Goal: Task Accomplishment & Management: Use online tool/utility

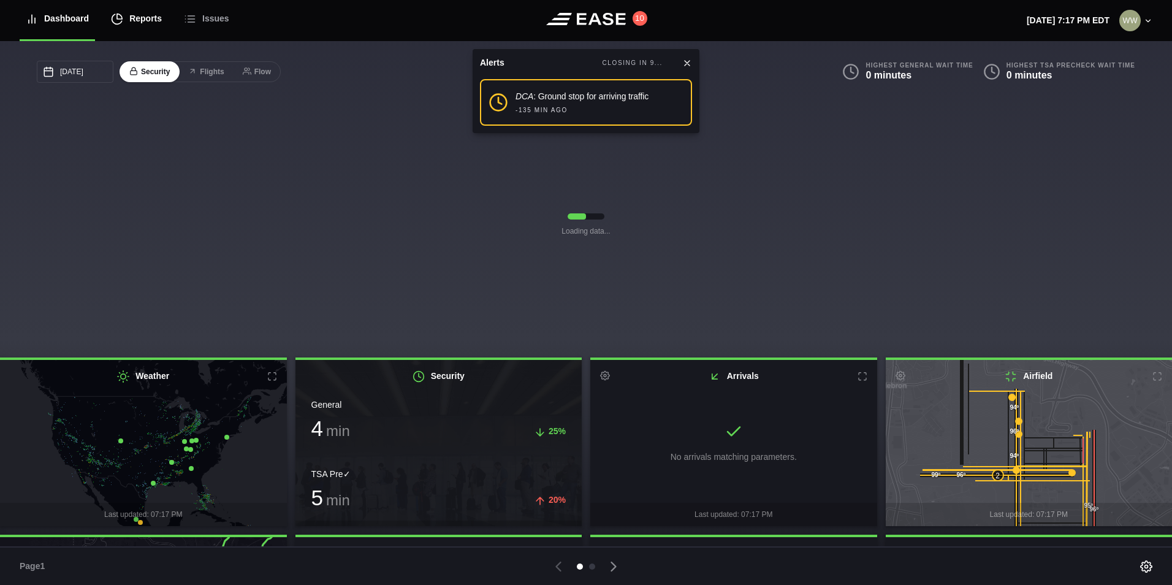
click at [138, 23] on div "Reports" at bounding box center [136, 18] width 51 height 41
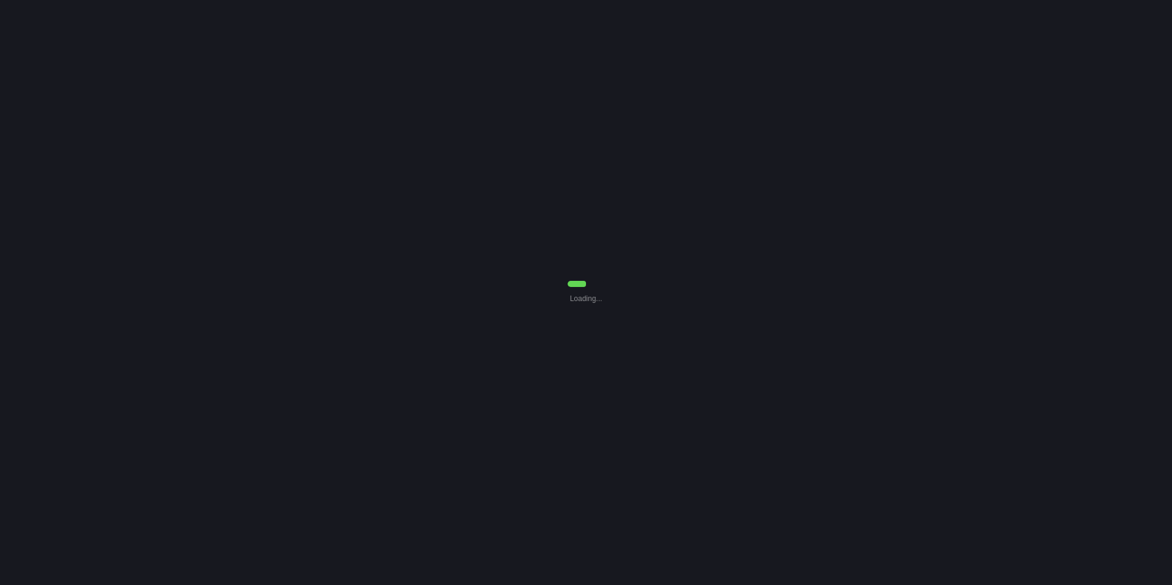
select select "7"
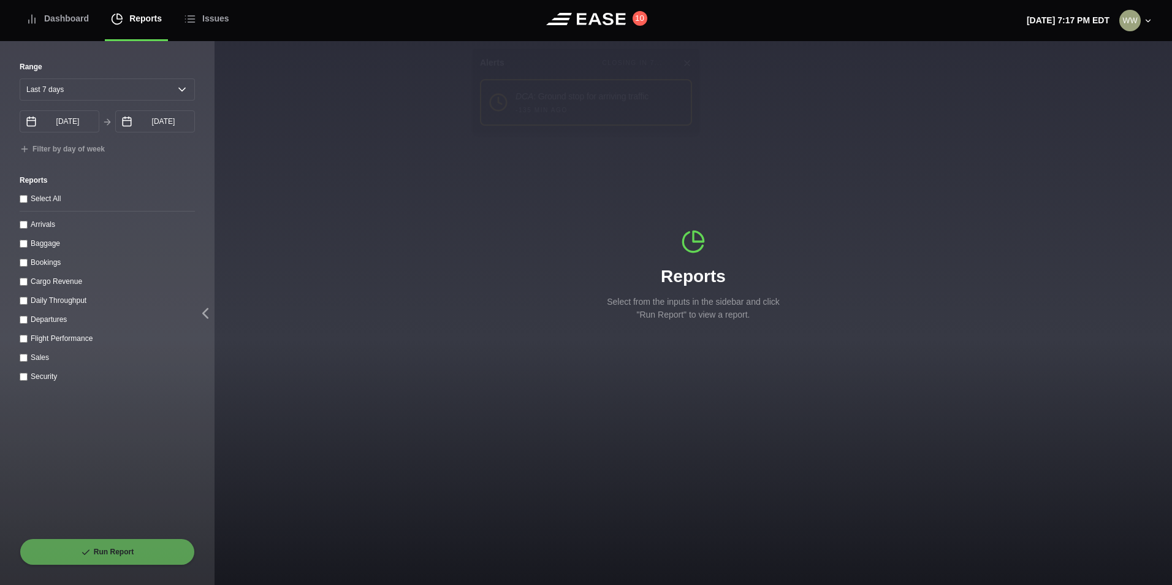
click at [21, 323] on input "Departures" at bounding box center [24, 320] width 8 height 8
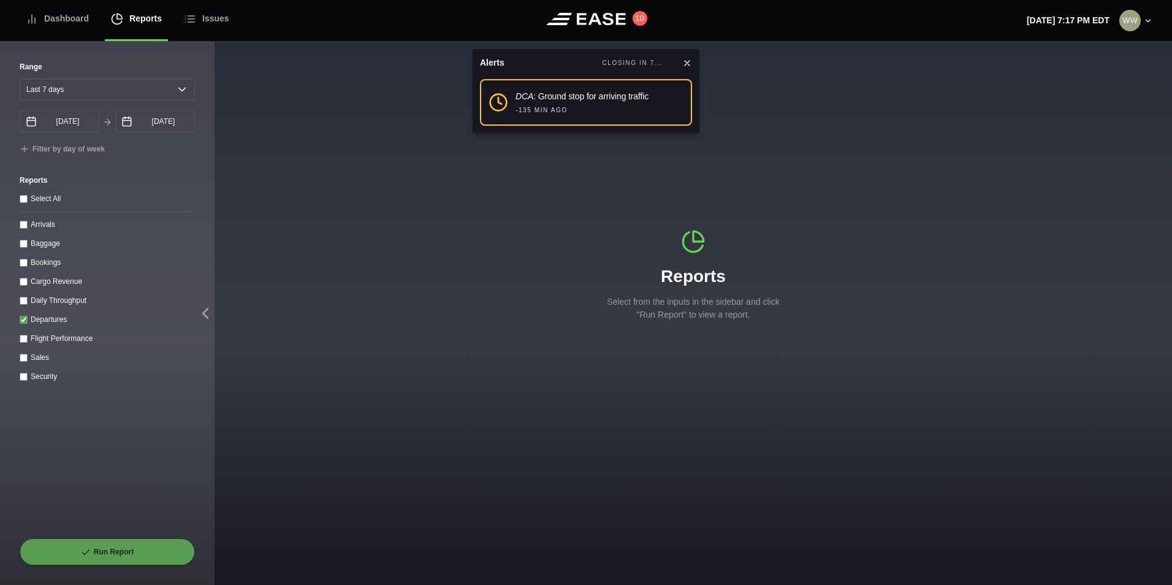
checkbox input "true"
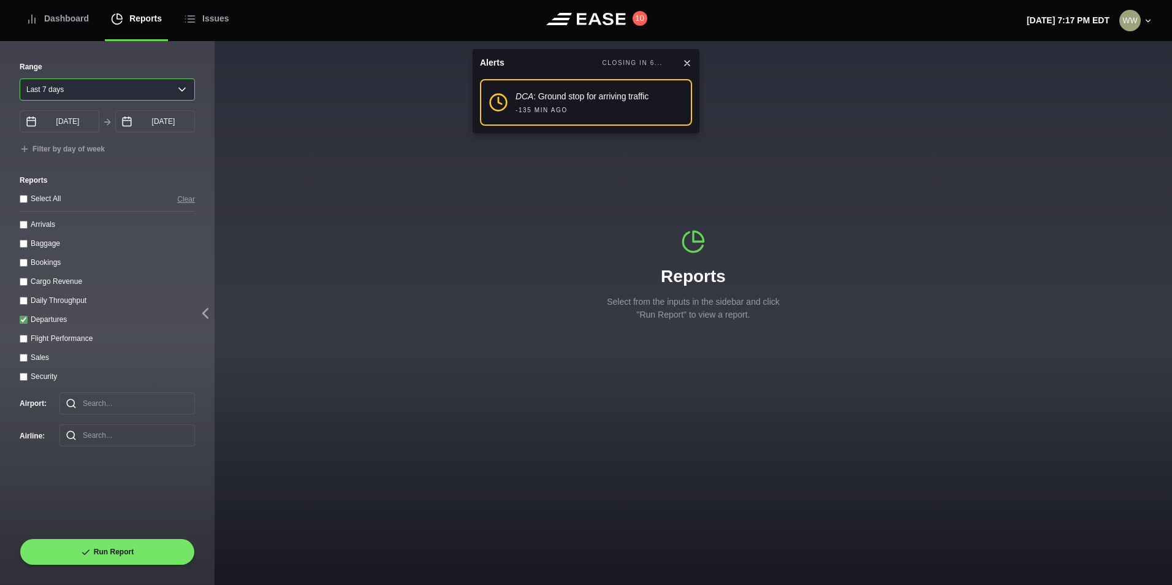
click at [137, 83] on select "[DATE] Last 7 days Last 14 days Last 30 days Last 6 weeks" at bounding box center [107, 89] width 175 height 22
click at [102, 71] on label "Range" at bounding box center [107, 66] width 175 height 11
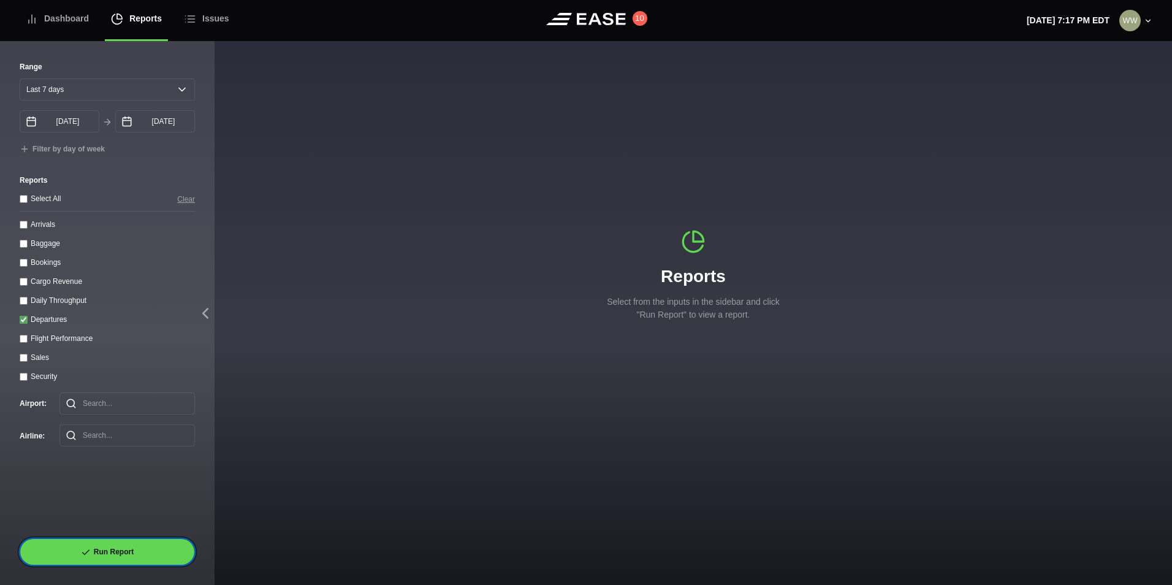
click at [101, 552] on button "Run Report" at bounding box center [107, 551] width 175 height 27
select select "7"
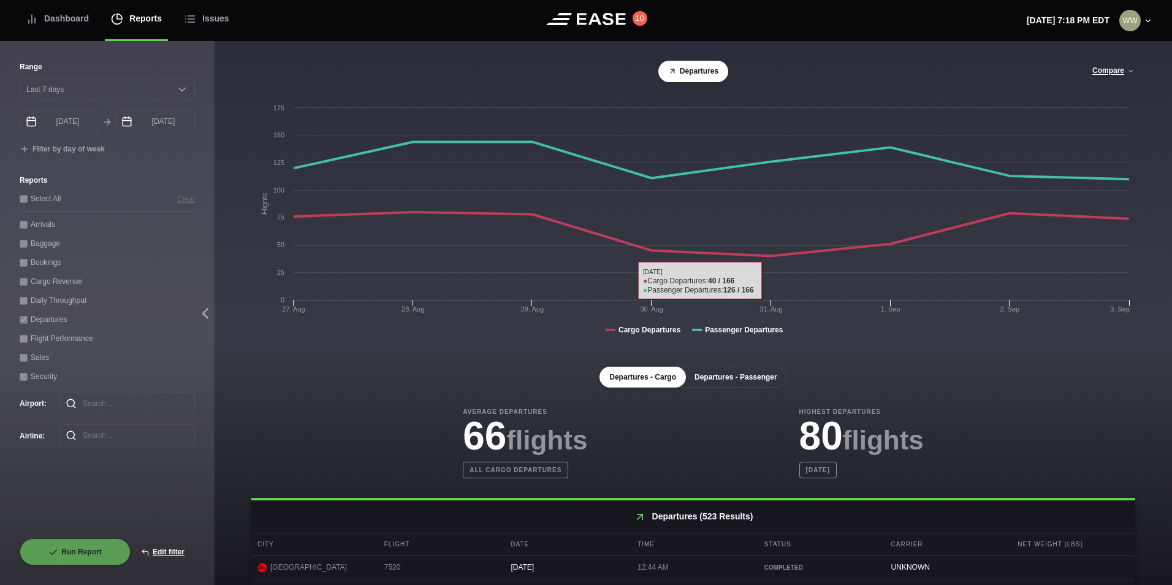
click at [747, 387] on button "Departures - Passenger" at bounding box center [736, 377] width 102 height 21
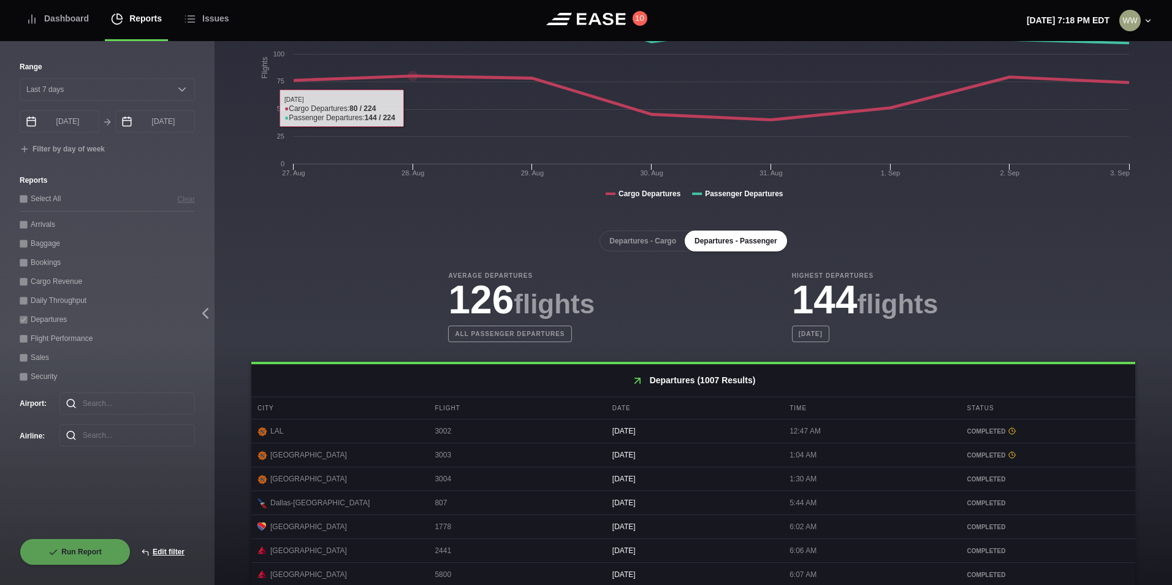
scroll to position [184, 0]
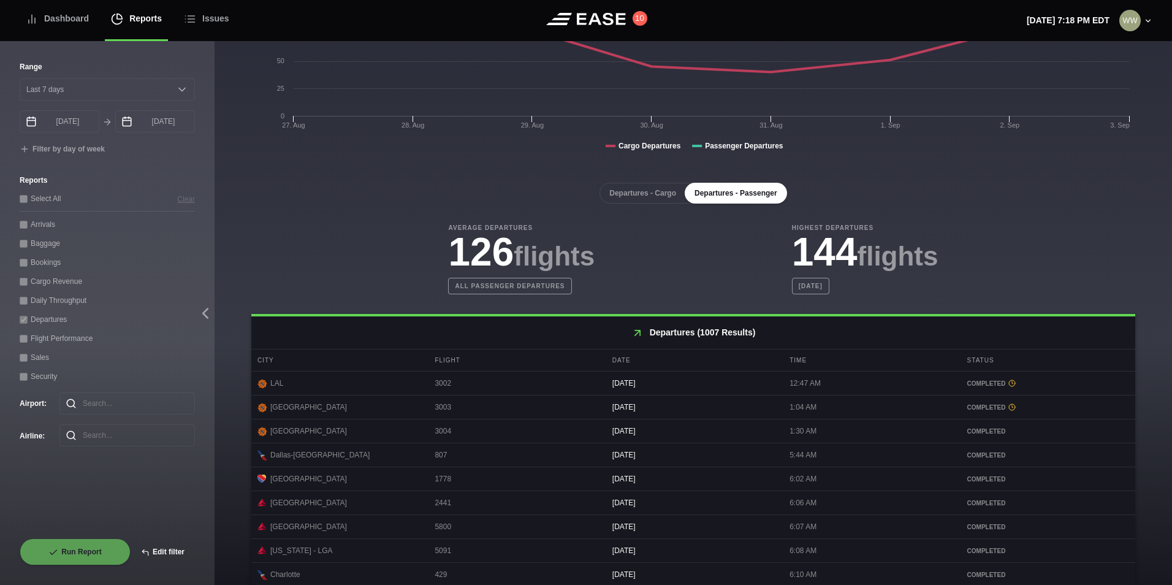
click at [166, 556] on button "Edit filter" at bounding box center [163, 551] width 64 height 27
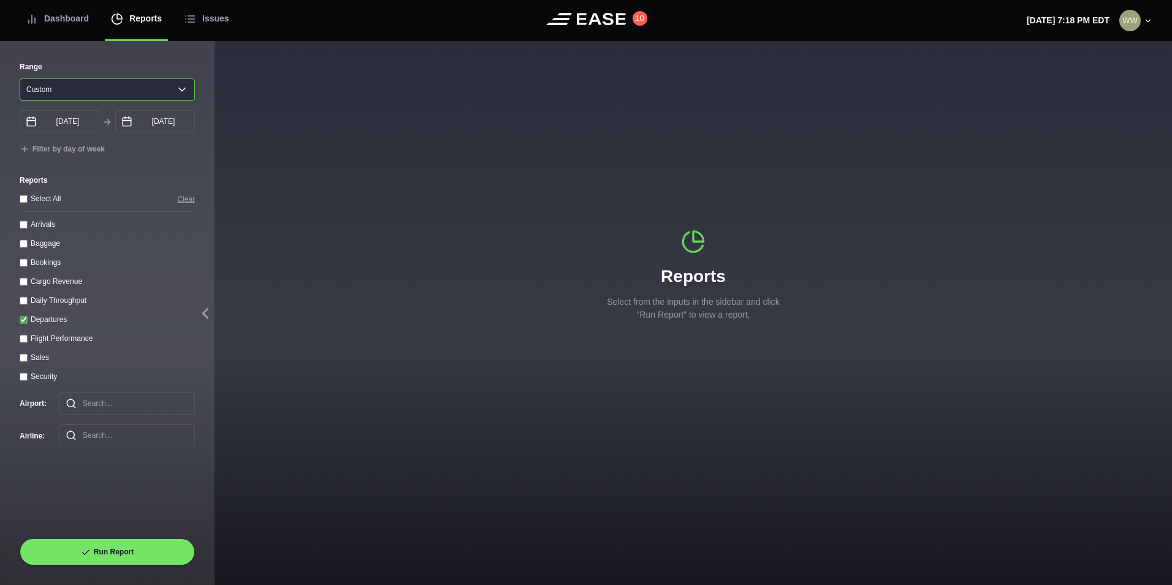
click at [63, 79] on select "[DATE] Last 7 days Last 14 days Last 30 days Last 6 weeks Custom" at bounding box center [107, 89] width 175 height 22
select select "1"
click at [20, 78] on select "[DATE] Last 7 days Last 14 days Last 30 days Last 6 weeks Custom" at bounding box center [107, 89] width 175 height 22
type input "[DATE]"
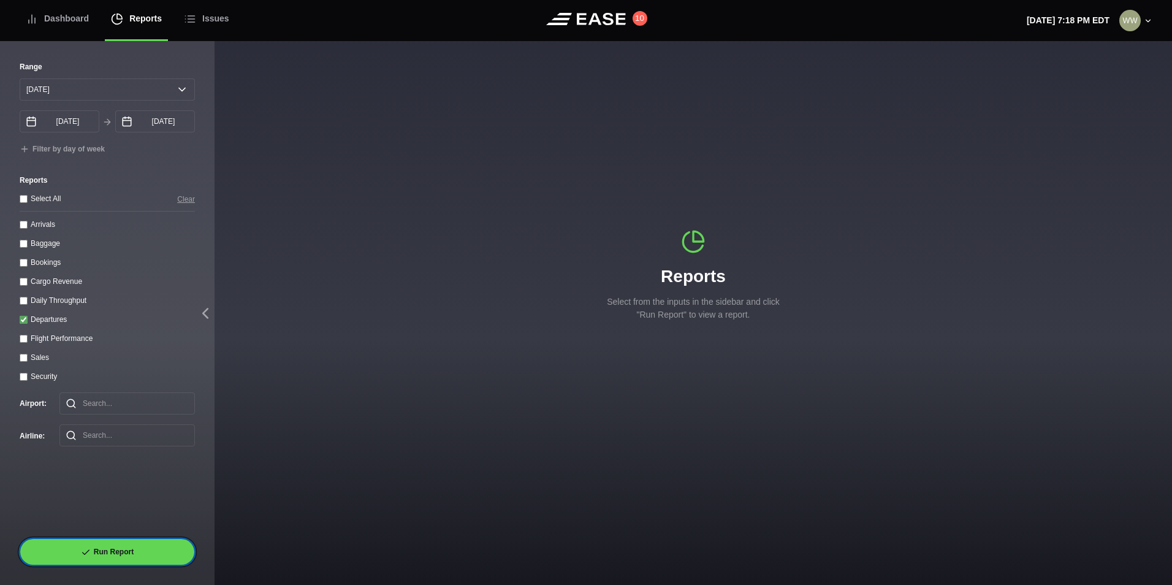
click at [129, 552] on button "Run Report" at bounding box center [107, 551] width 175 height 27
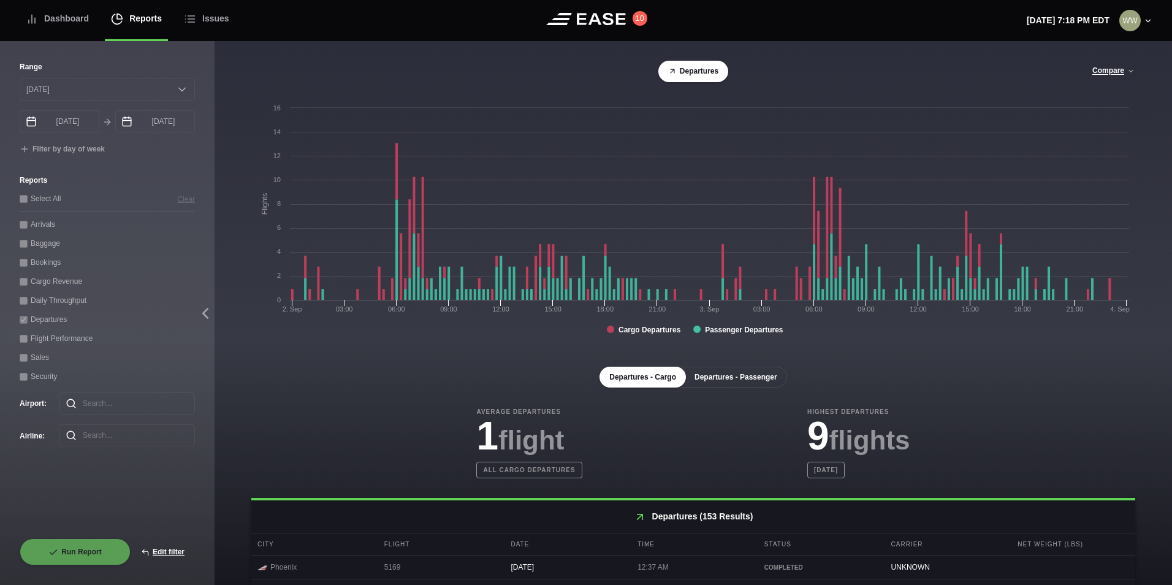
click at [698, 387] on button "Departures - Passenger" at bounding box center [736, 377] width 102 height 21
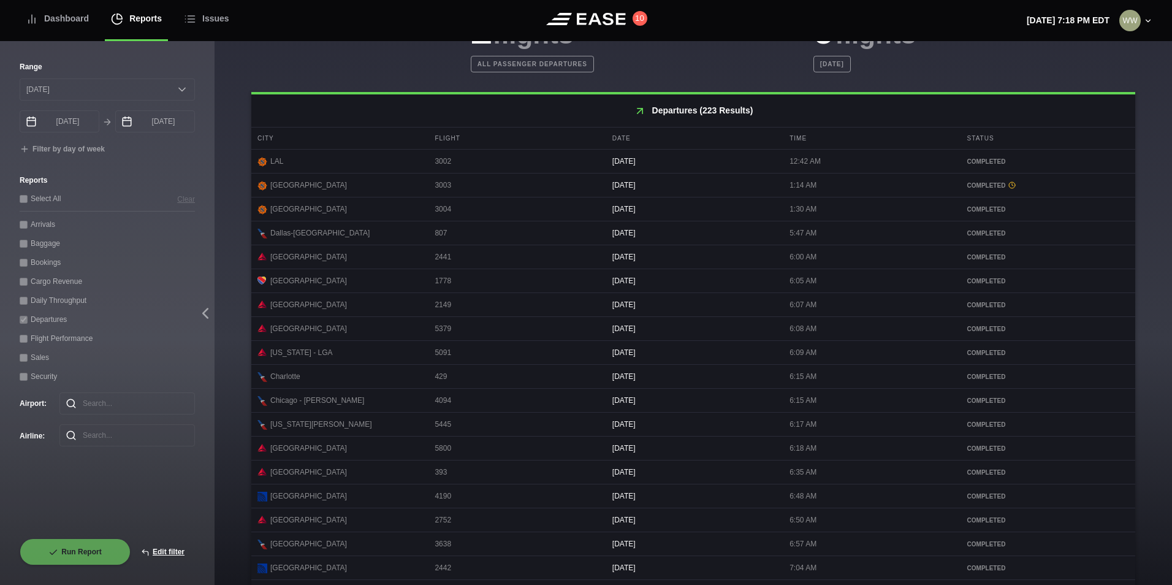
scroll to position [490, 0]
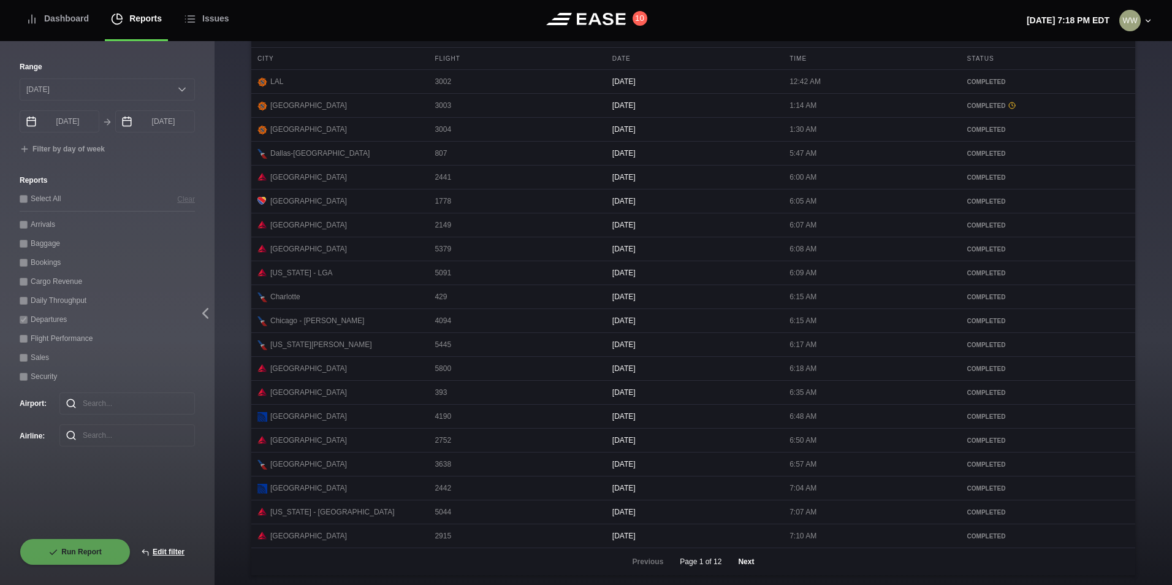
click at [740, 573] on button "Next" at bounding box center [746, 561] width 37 height 27
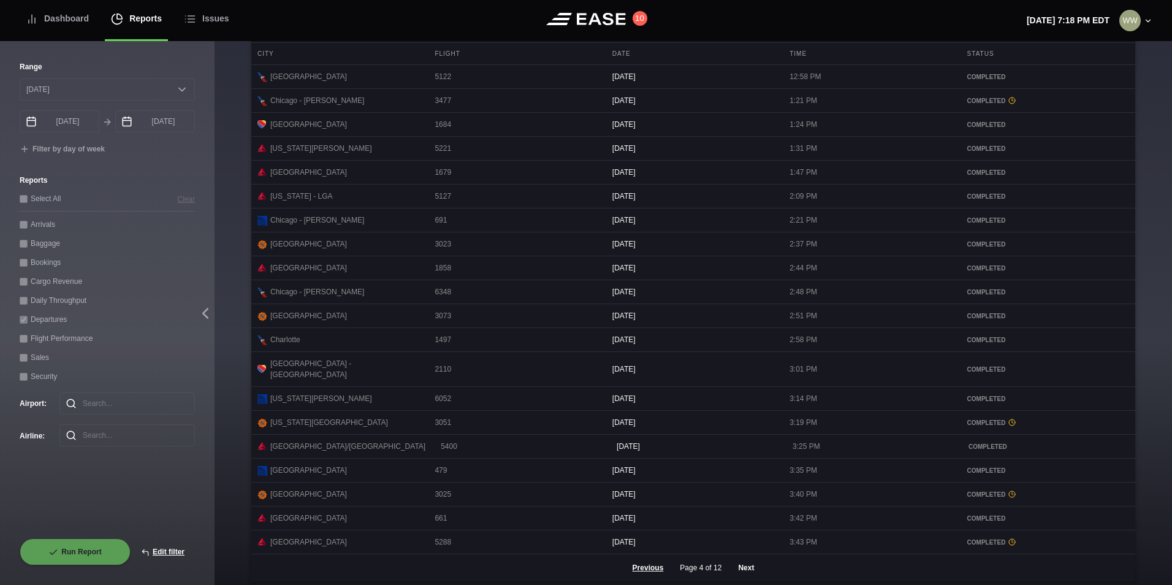
click at [740, 573] on button "Next" at bounding box center [746, 567] width 37 height 27
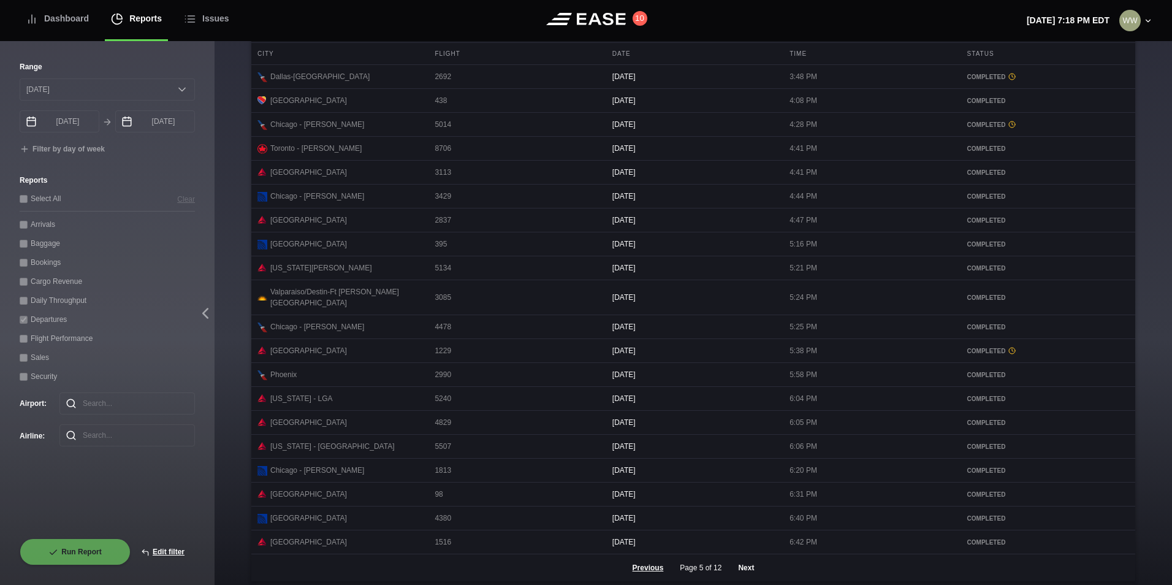
click at [740, 573] on button "Next" at bounding box center [746, 567] width 37 height 27
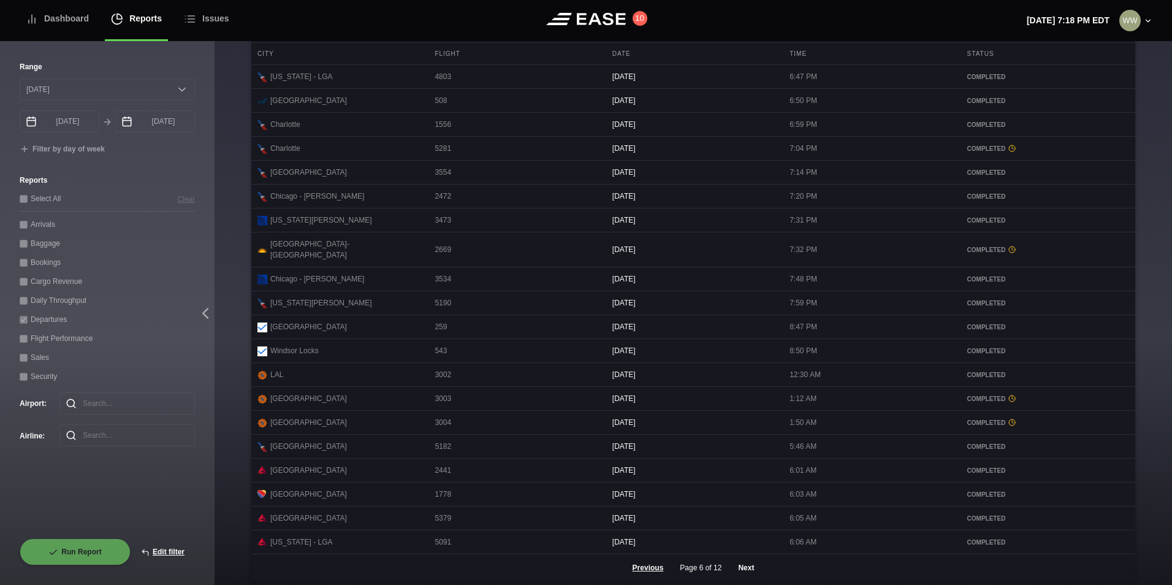
click at [740, 573] on button "Next" at bounding box center [746, 567] width 37 height 27
click at [742, 575] on button "Next" at bounding box center [746, 561] width 37 height 27
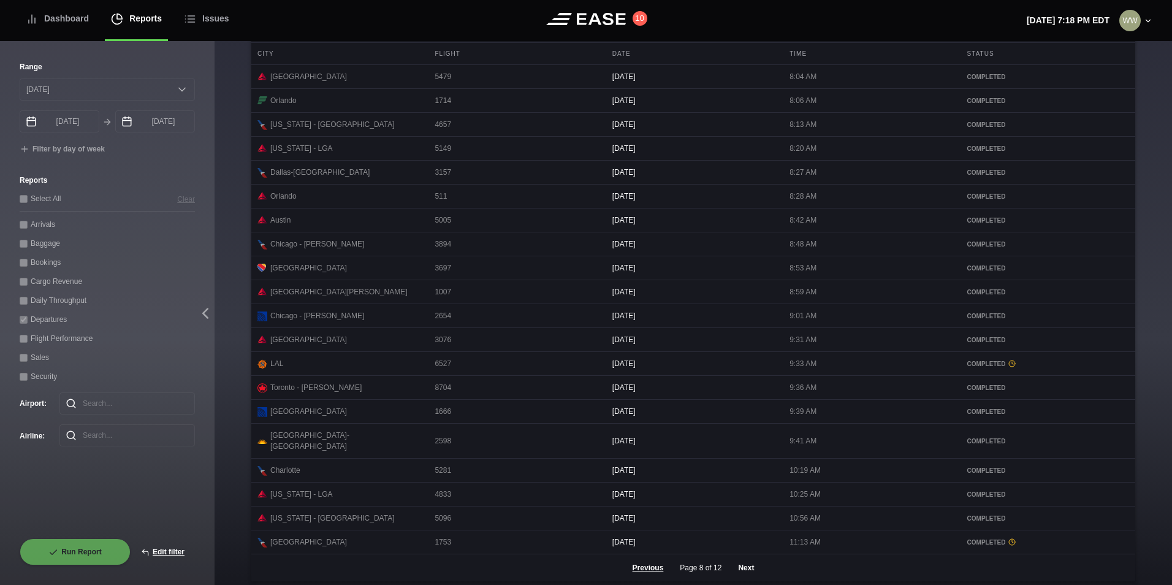
click at [742, 577] on button "Next" at bounding box center [746, 567] width 37 height 27
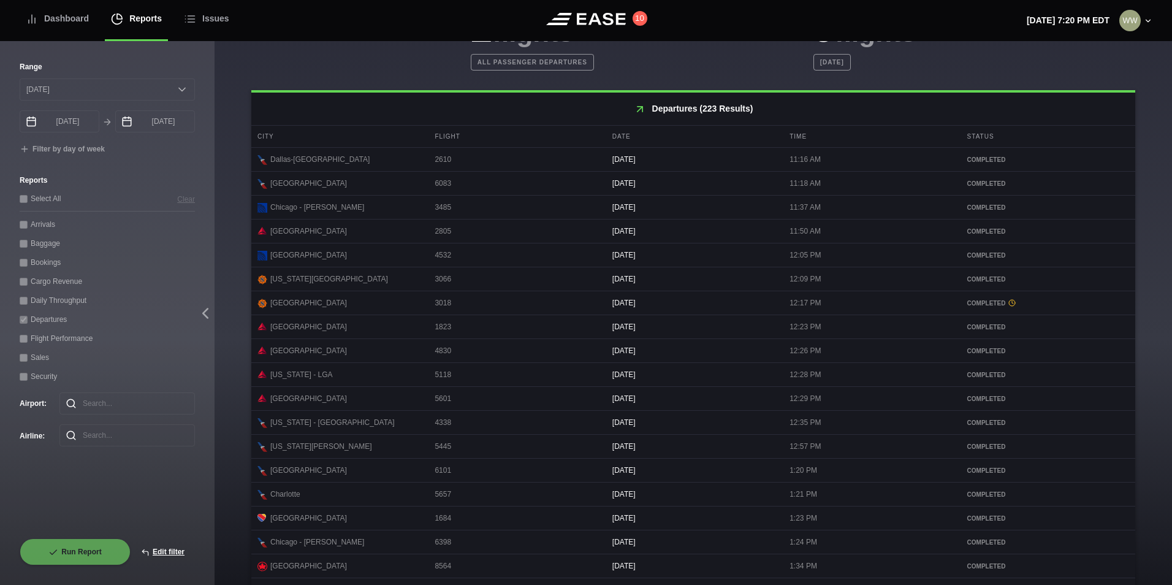
scroll to position [429, 0]
